Goal: Find specific page/section: Find specific page/section

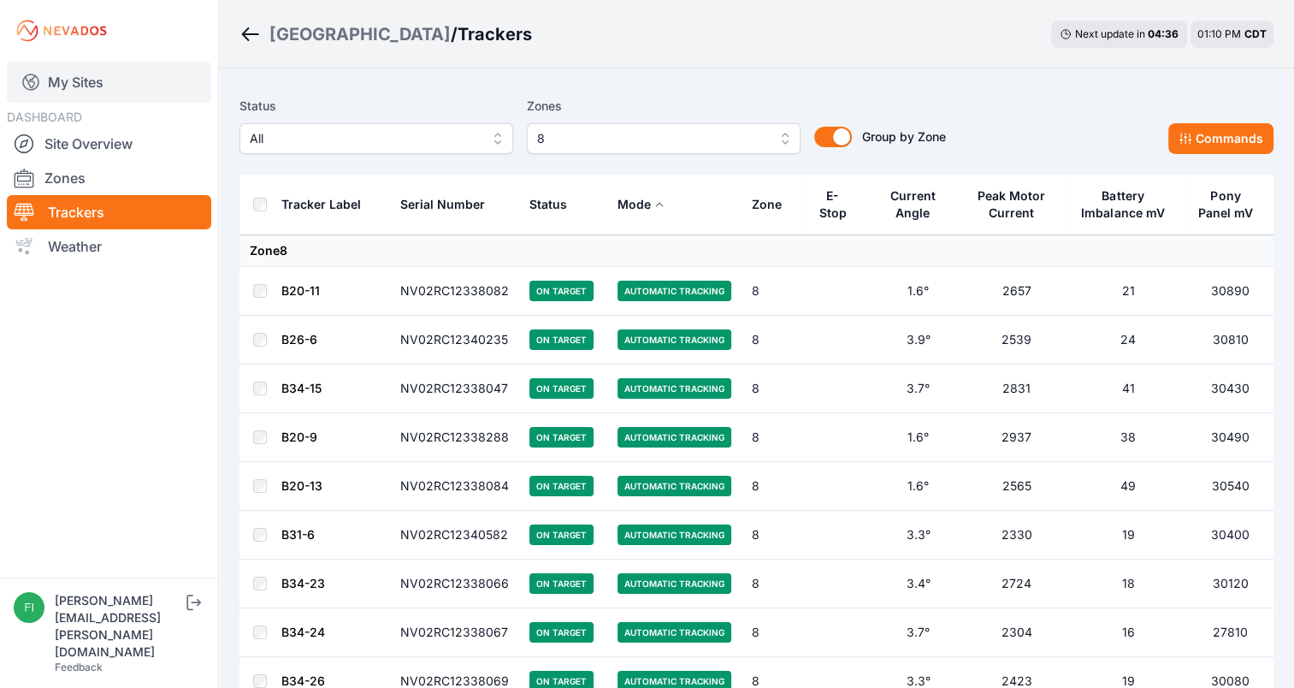
click at [79, 86] on link "My Sites" at bounding box center [109, 82] width 204 height 41
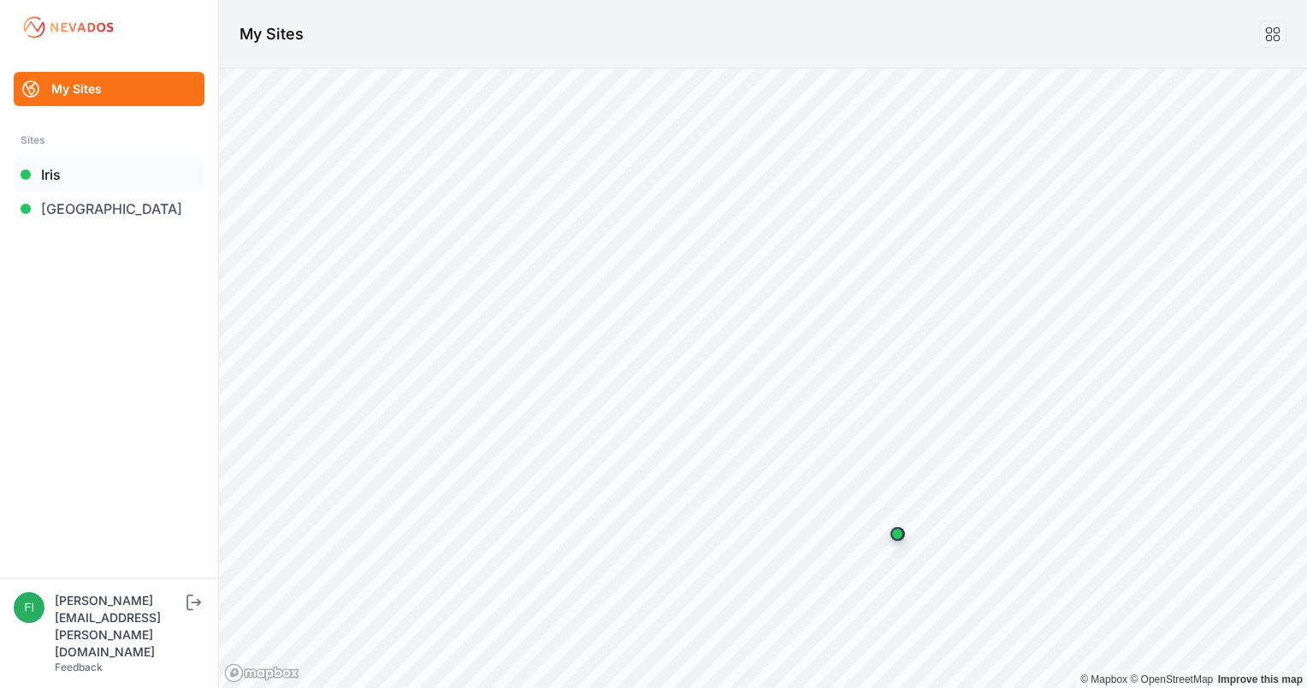
click at [55, 178] on link "Iris" at bounding box center [109, 174] width 191 height 34
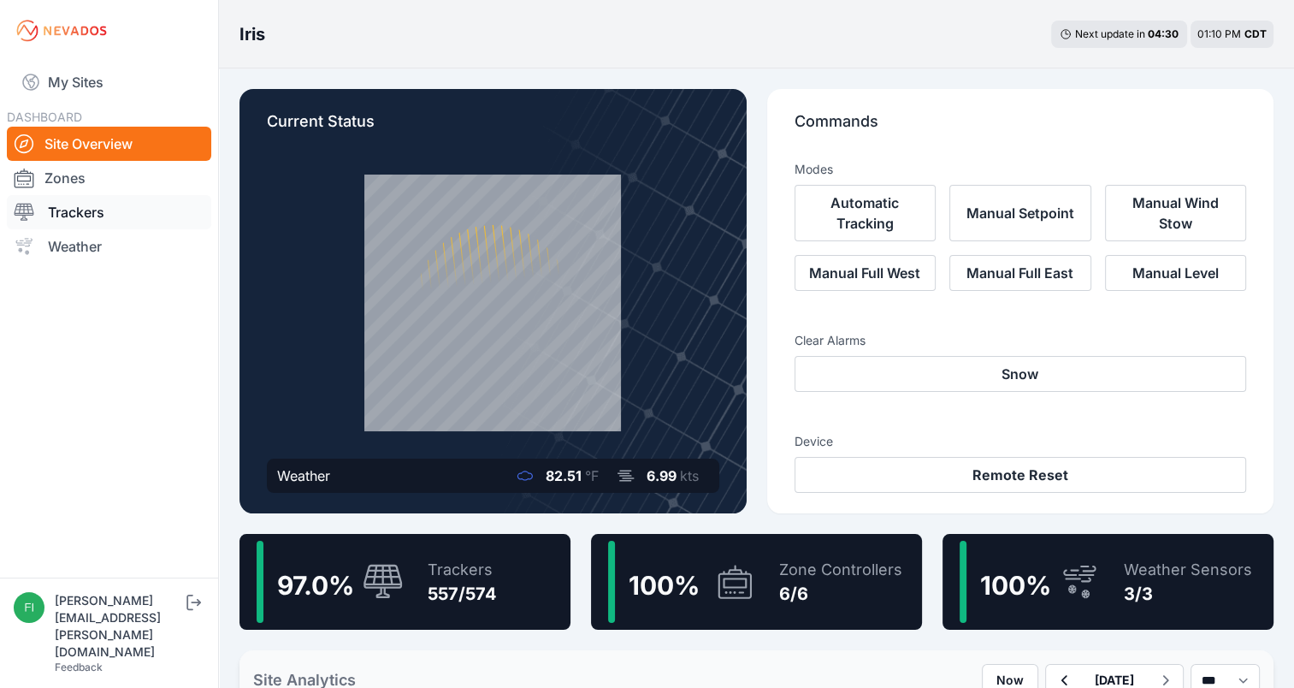
click at [72, 219] on link "Trackers" at bounding box center [109, 212] width 204 height 34
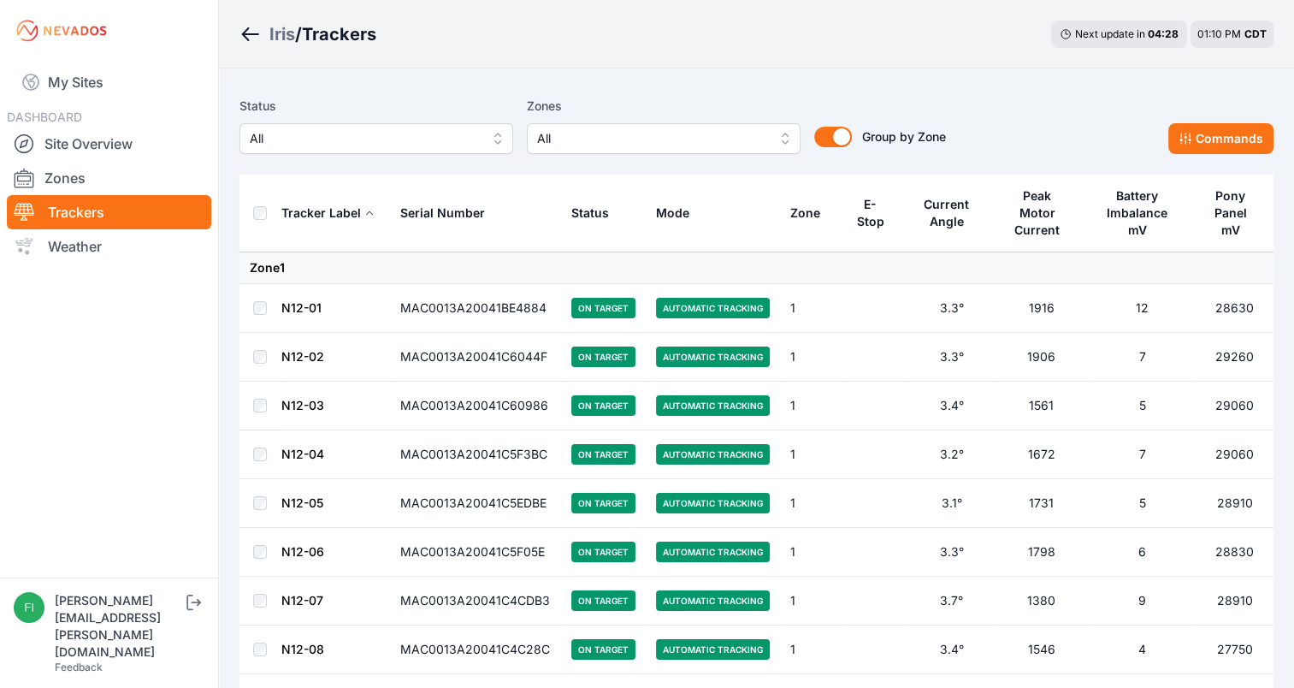
click at [677, 92] on div "Status All Zones All Group by Zone Group by Zone Commands" at bounding box center [756, 132] width 1034 height 86
click at [671, 133] on span "All" at bounding box center [651, 138] width 229 height 21
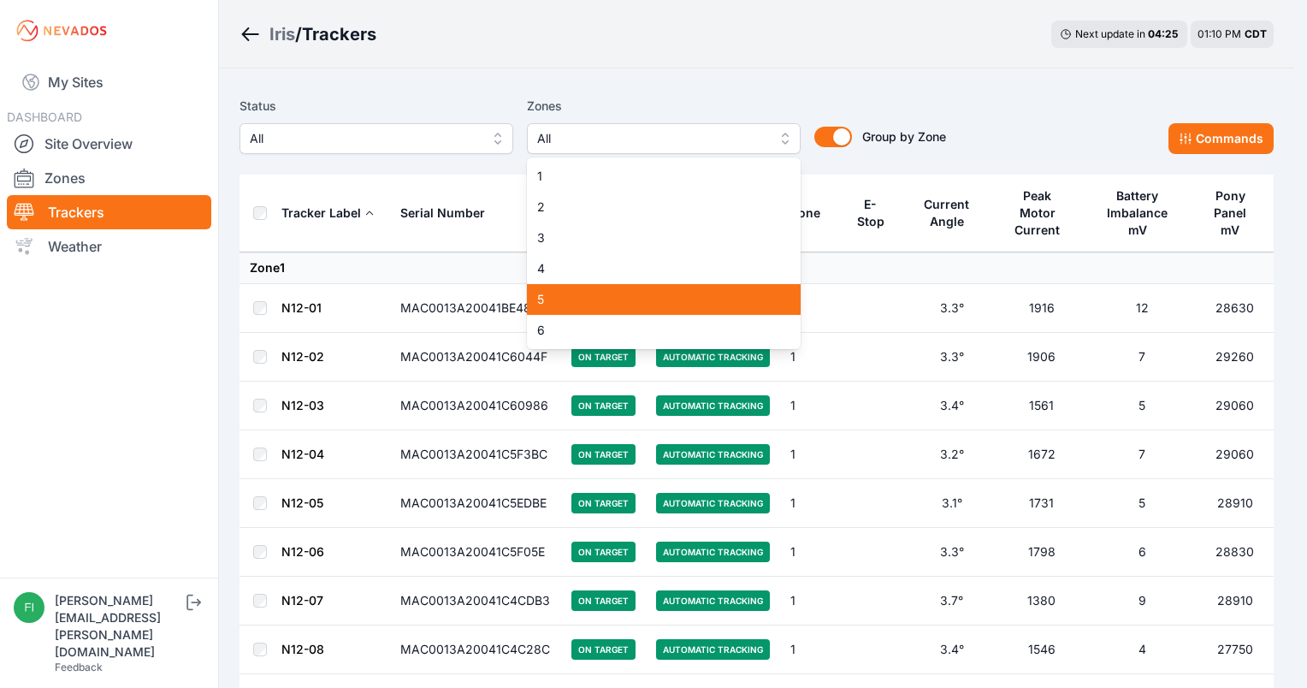
click at [584, 294] on span "5" at bounding box center [653, 299] width 233 height 17
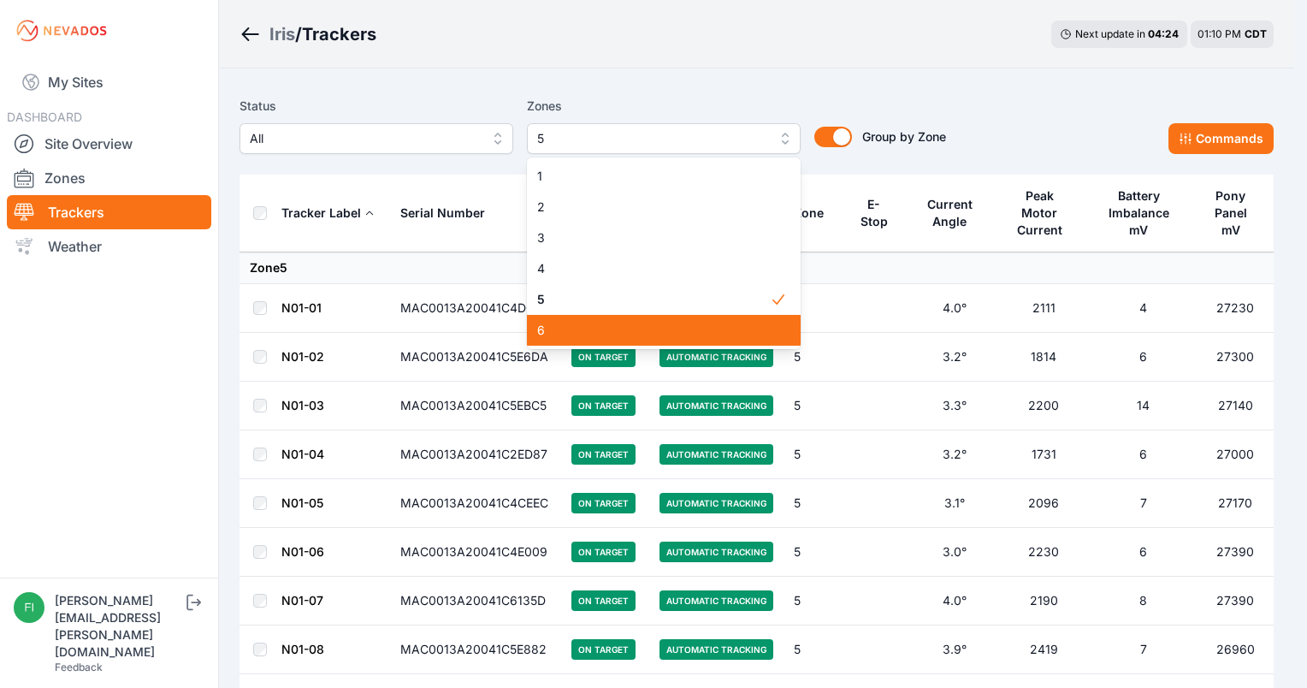
click at [583, 331] on span "6" at bounding box center [653, 330] width 233 height 17
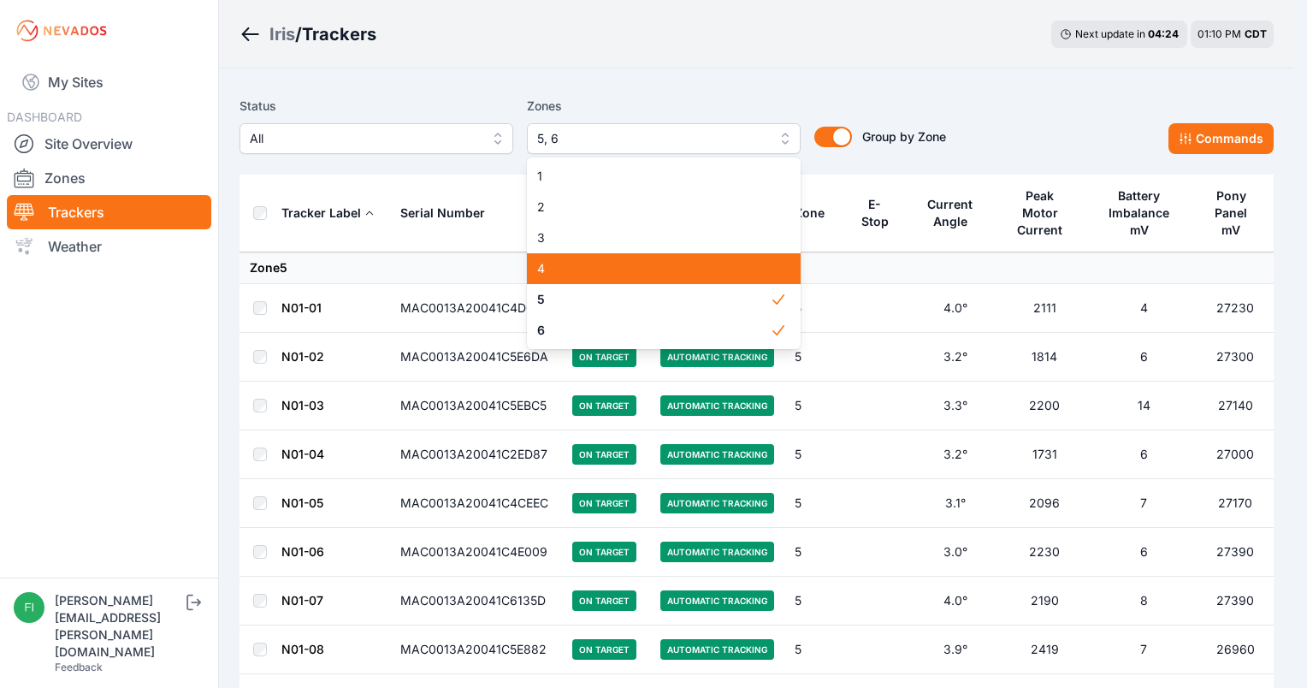
click at [590, 269] on span "4" at bounding box center [653, 268] width 233 height 17
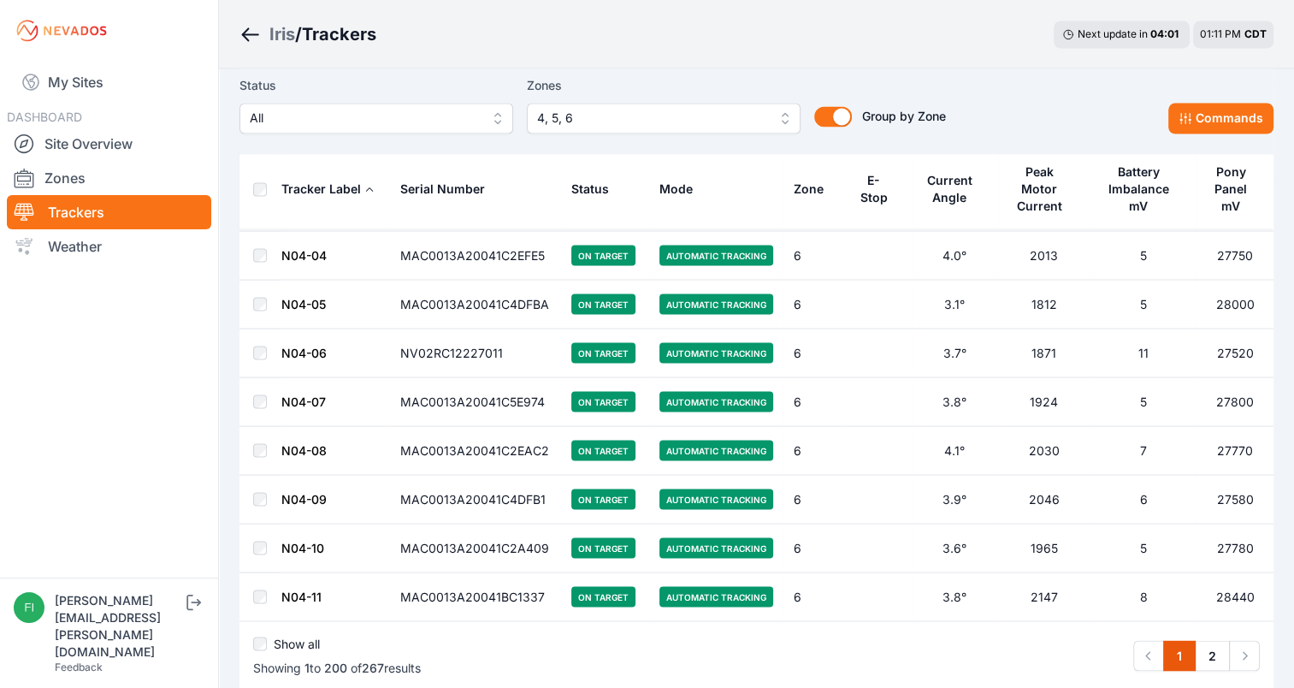
scroll to position [9511, 0]
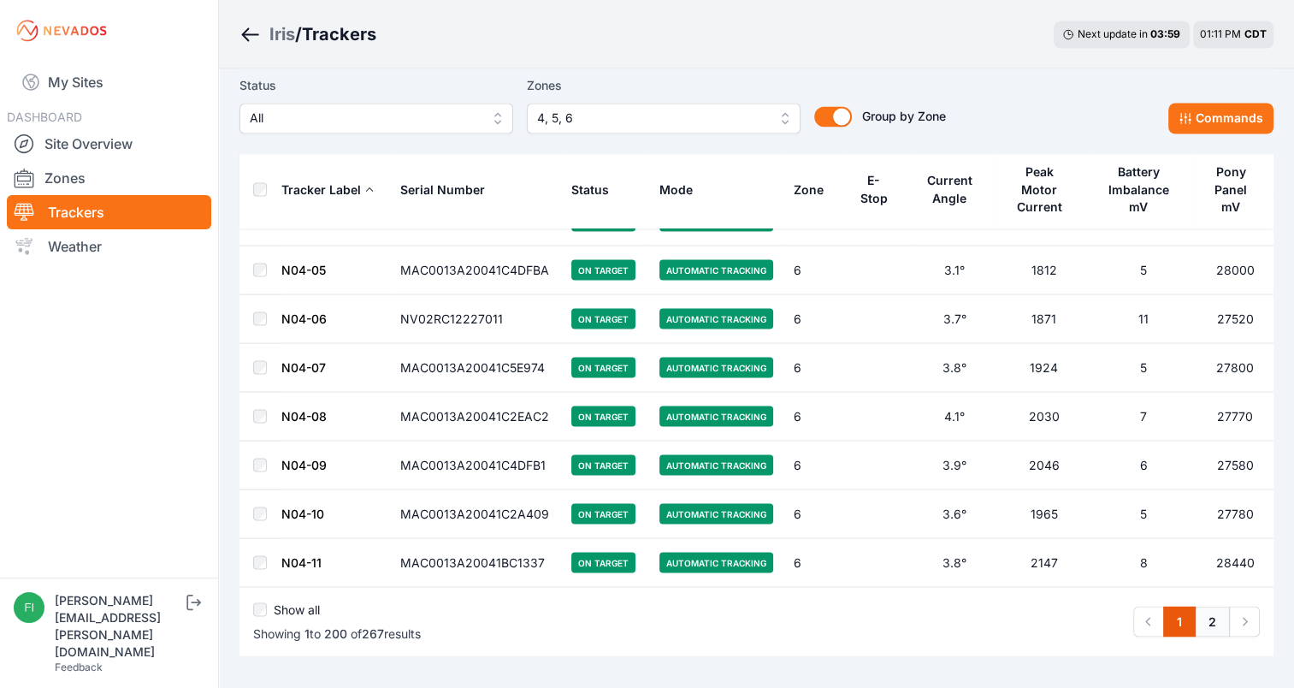
click at [1213, 606] on link "2" at bounding box center [1212, 621] width 35 height 31
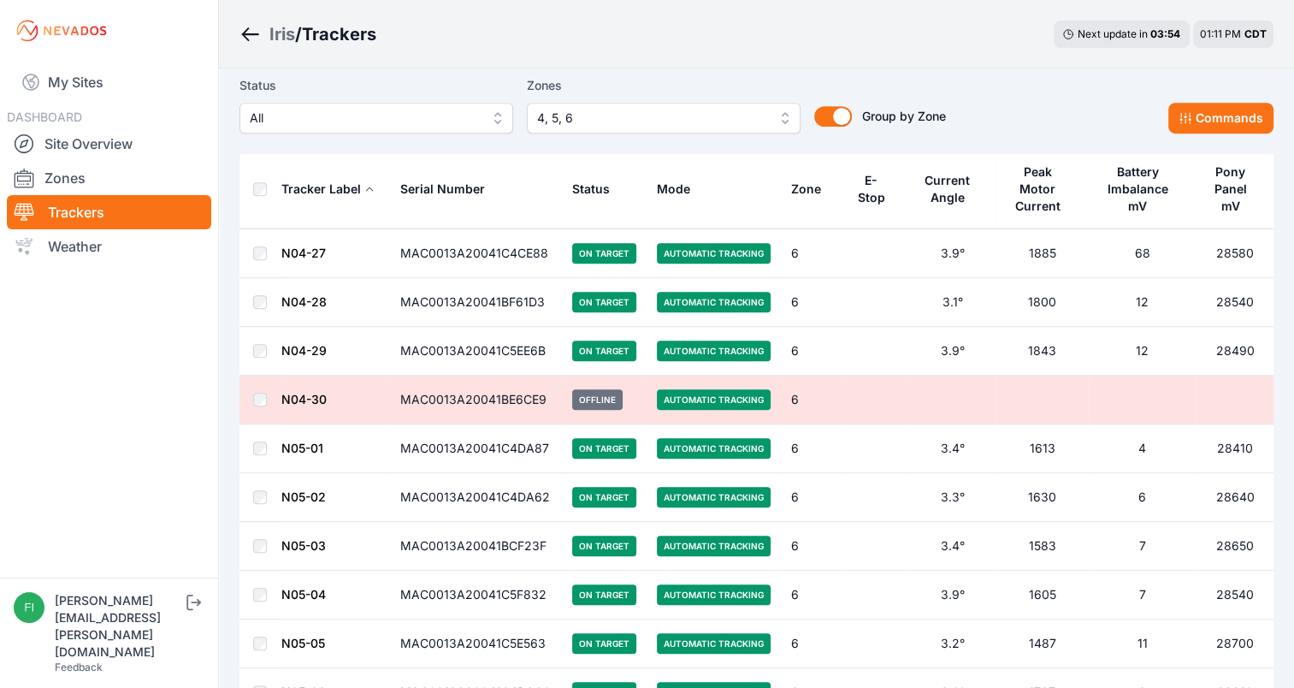
scroll to position [787, 0]
